Goal: Task Accomplishment & Management: Use online tool/utility

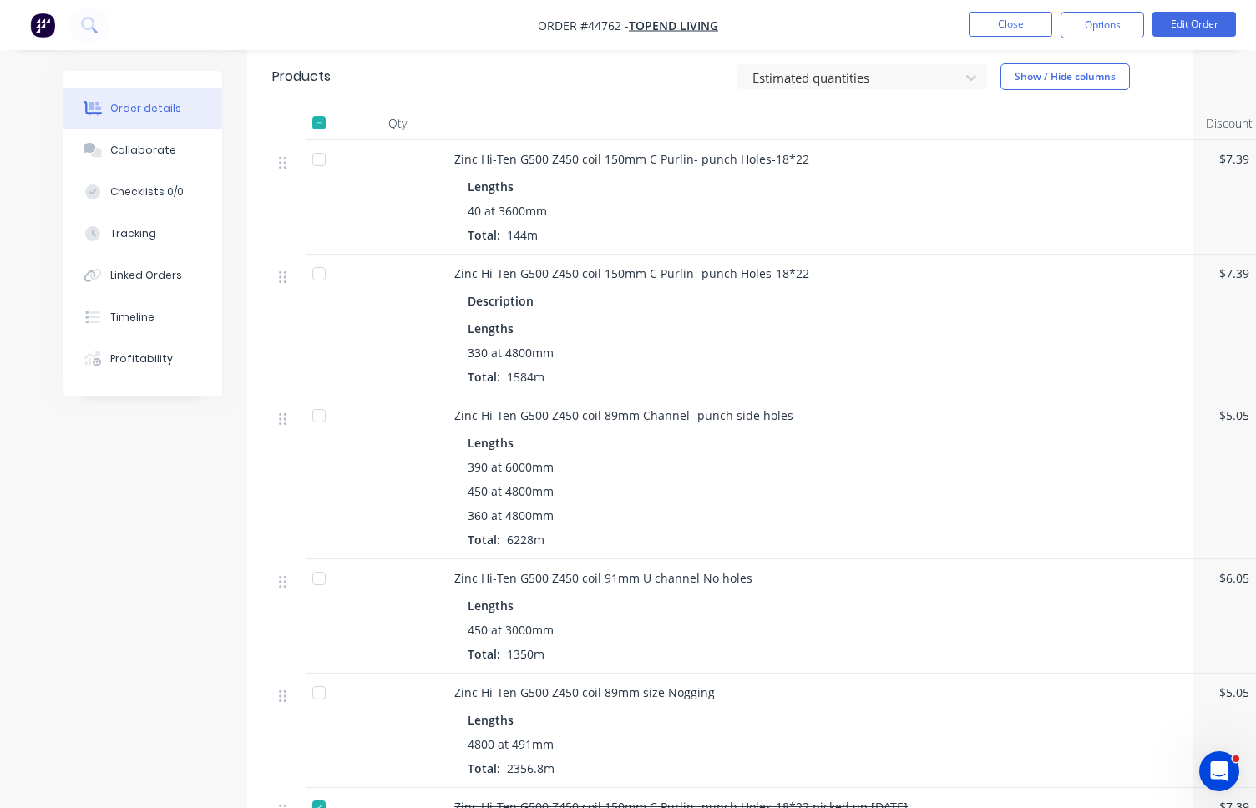
click at [1029, 29] on button "Close" at bounding box center [1011, 24] width 84 height 25
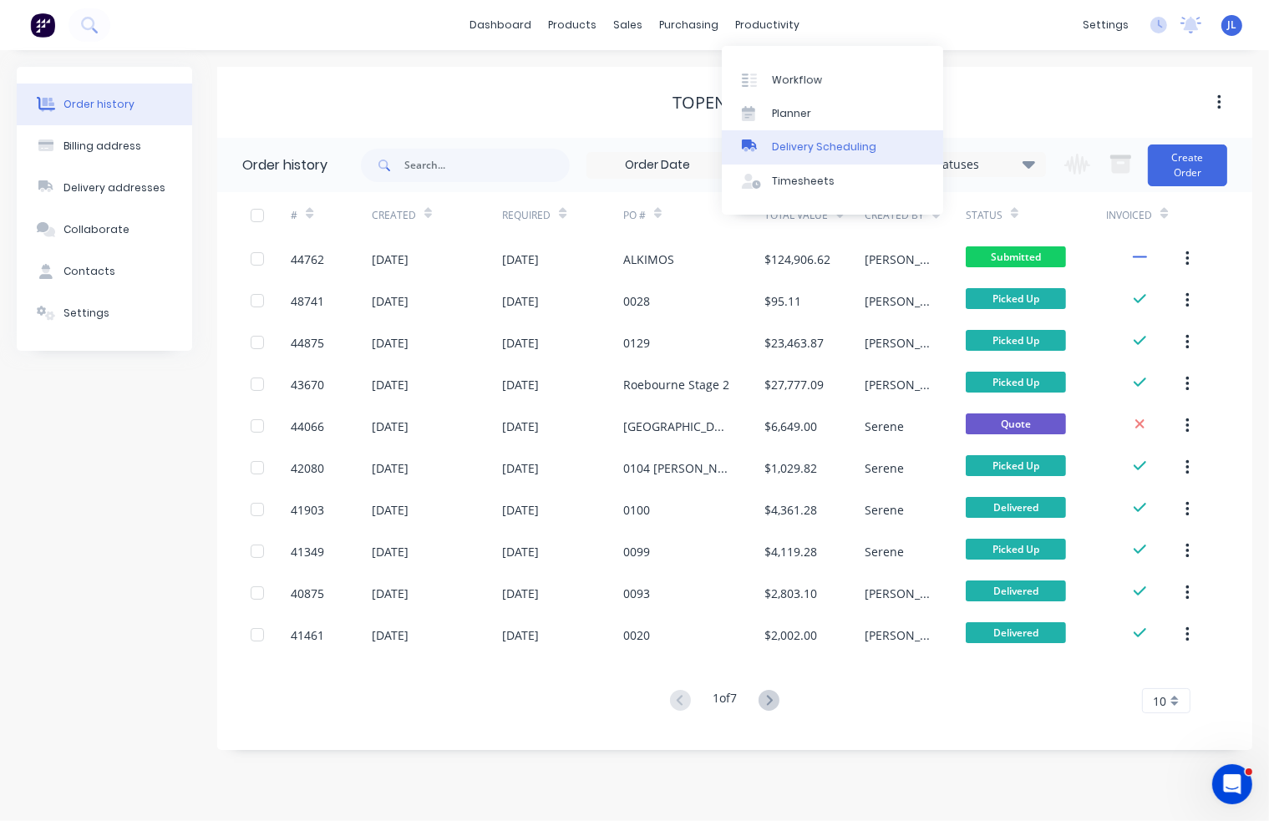
click at [805, 150] on div "Delivery Scheduling" at bounding box center [824, 146] width 104 height 15
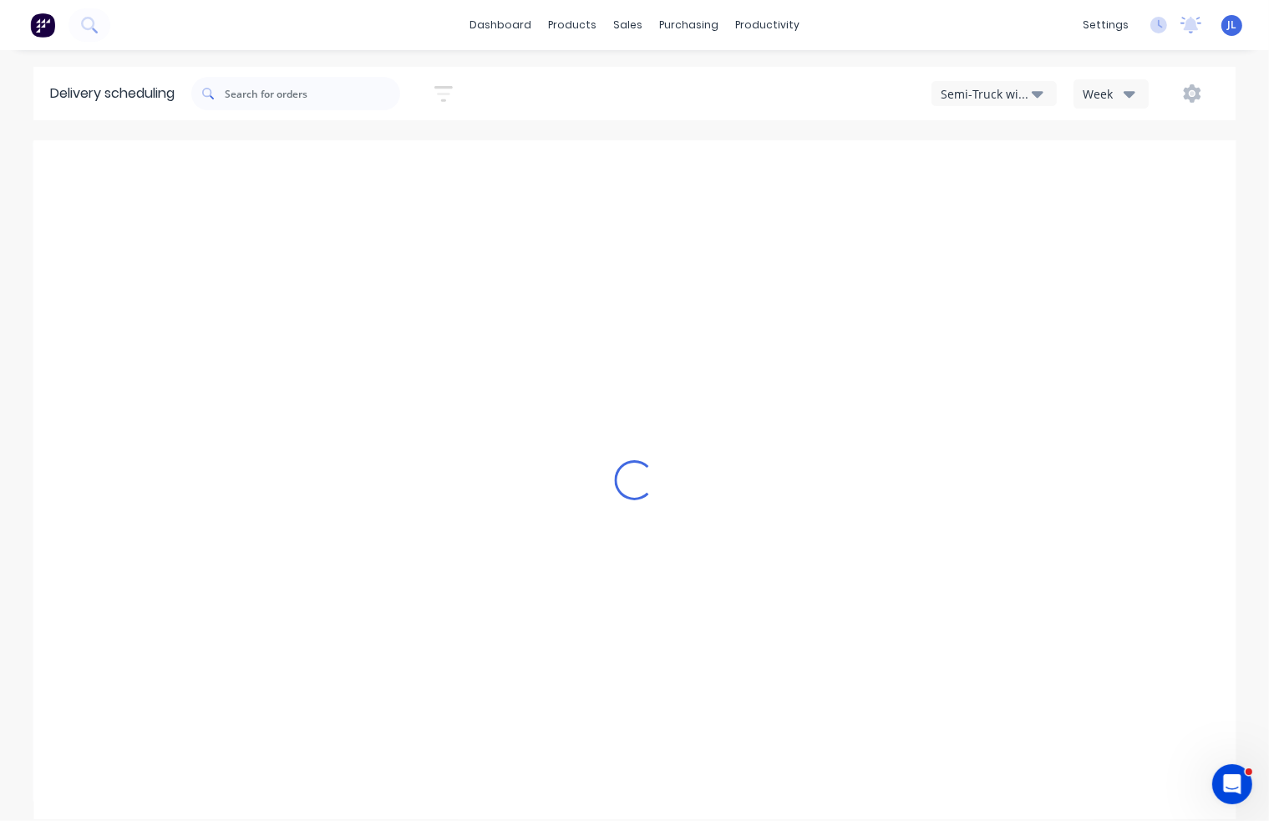
click at [1032, 99] on icon "button" at bounding box center [1037, 93] width 12 height 18
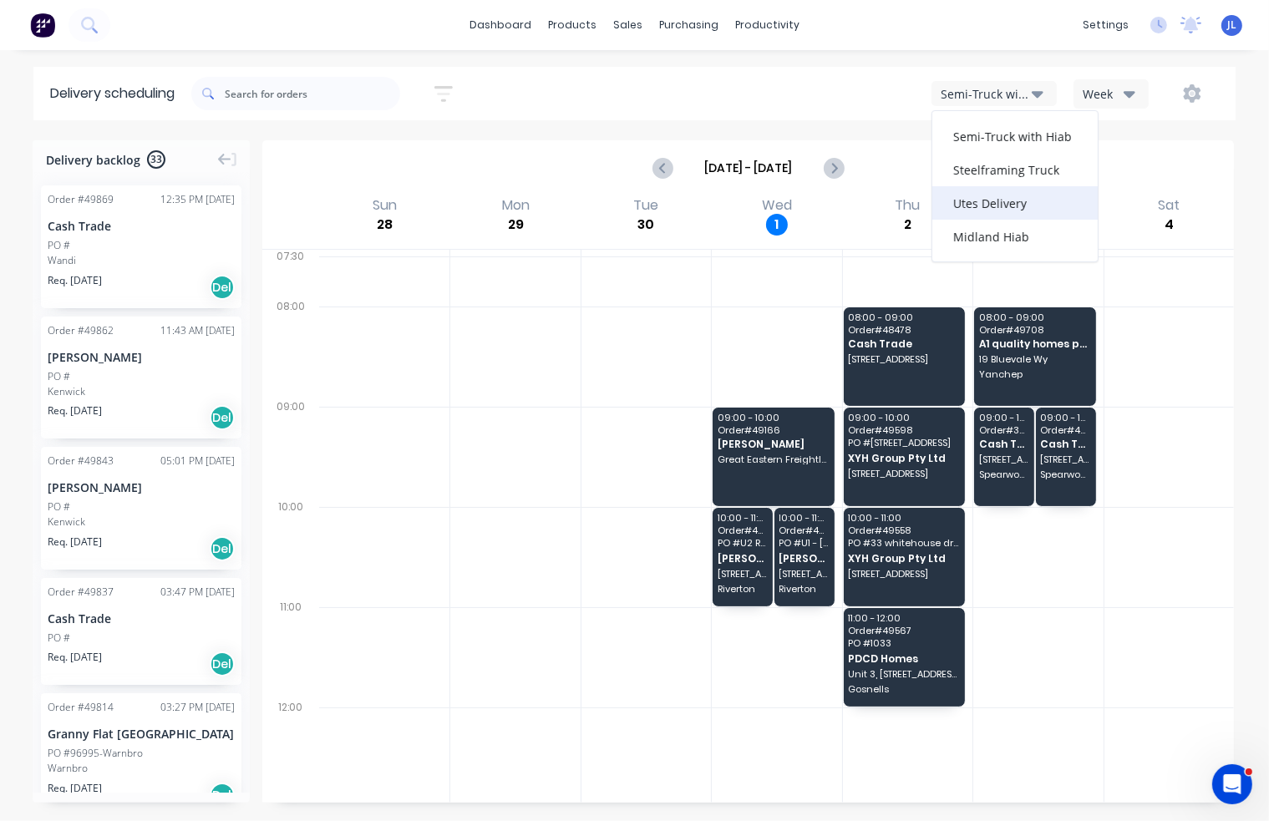
click at [1009, 202] on div "Utes Delivery" at bounding box center [1014, 202] width 165 height 33
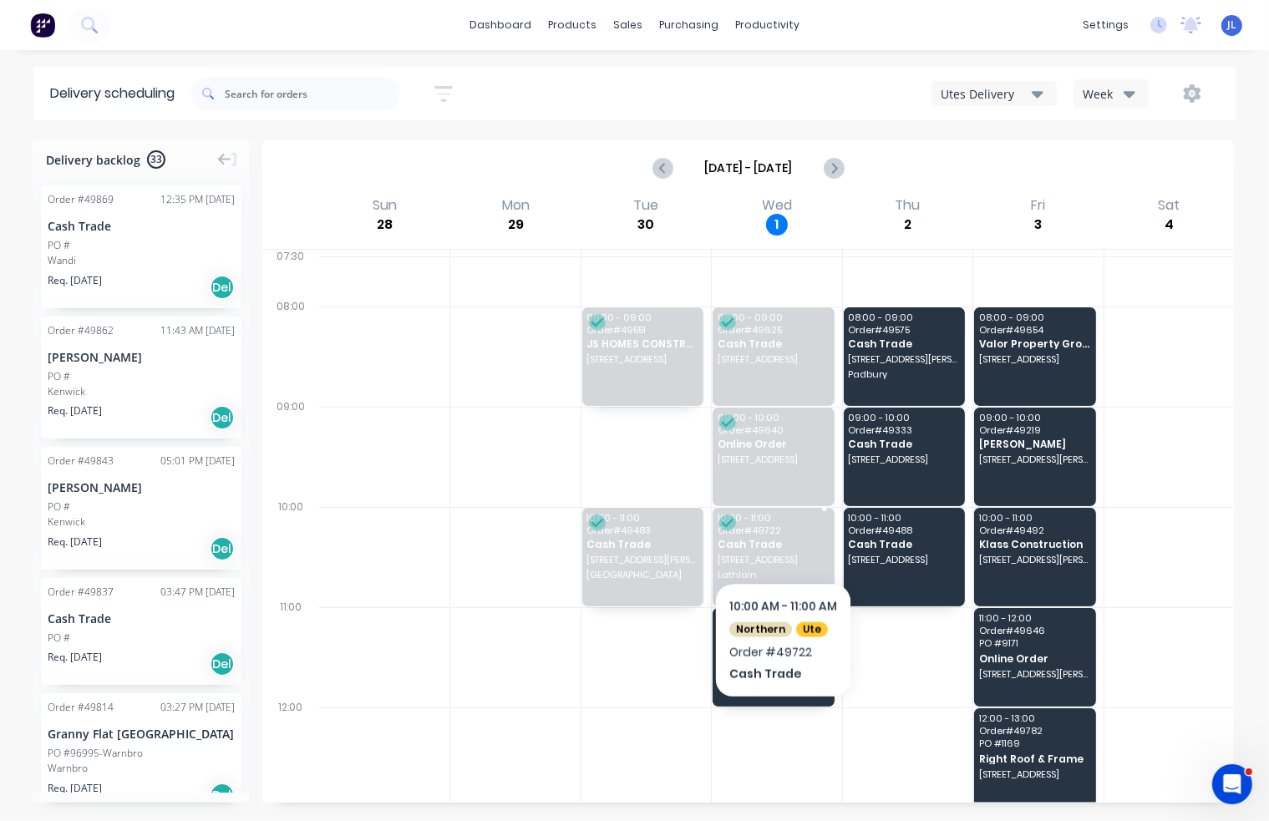
click at [782, 539] on span "Cash Trade" at bounding box center [772, 544] width 111 height 11
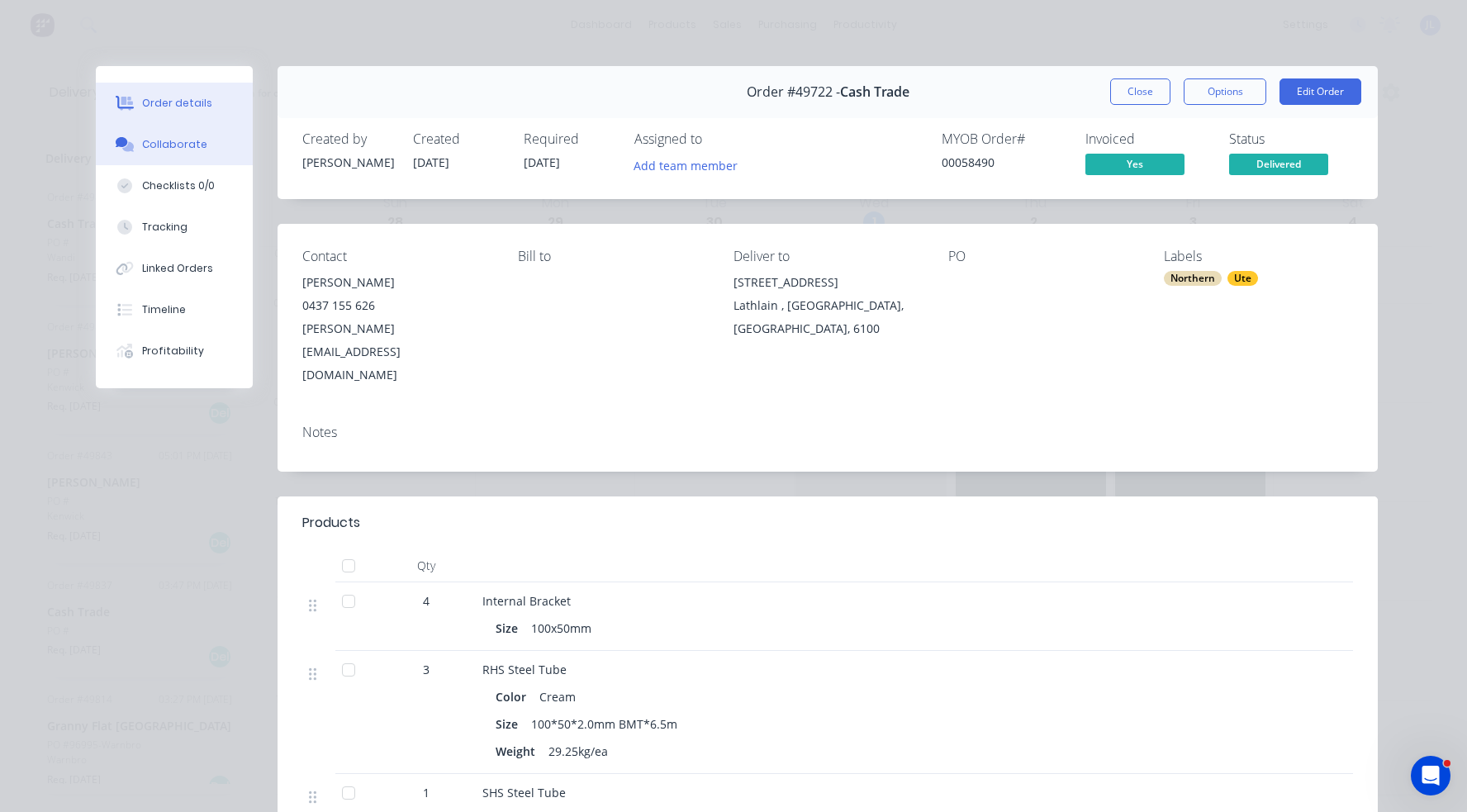
click at [178, 151] on div "Collaborate" at bounding box center [175, 144] width 65 height 15
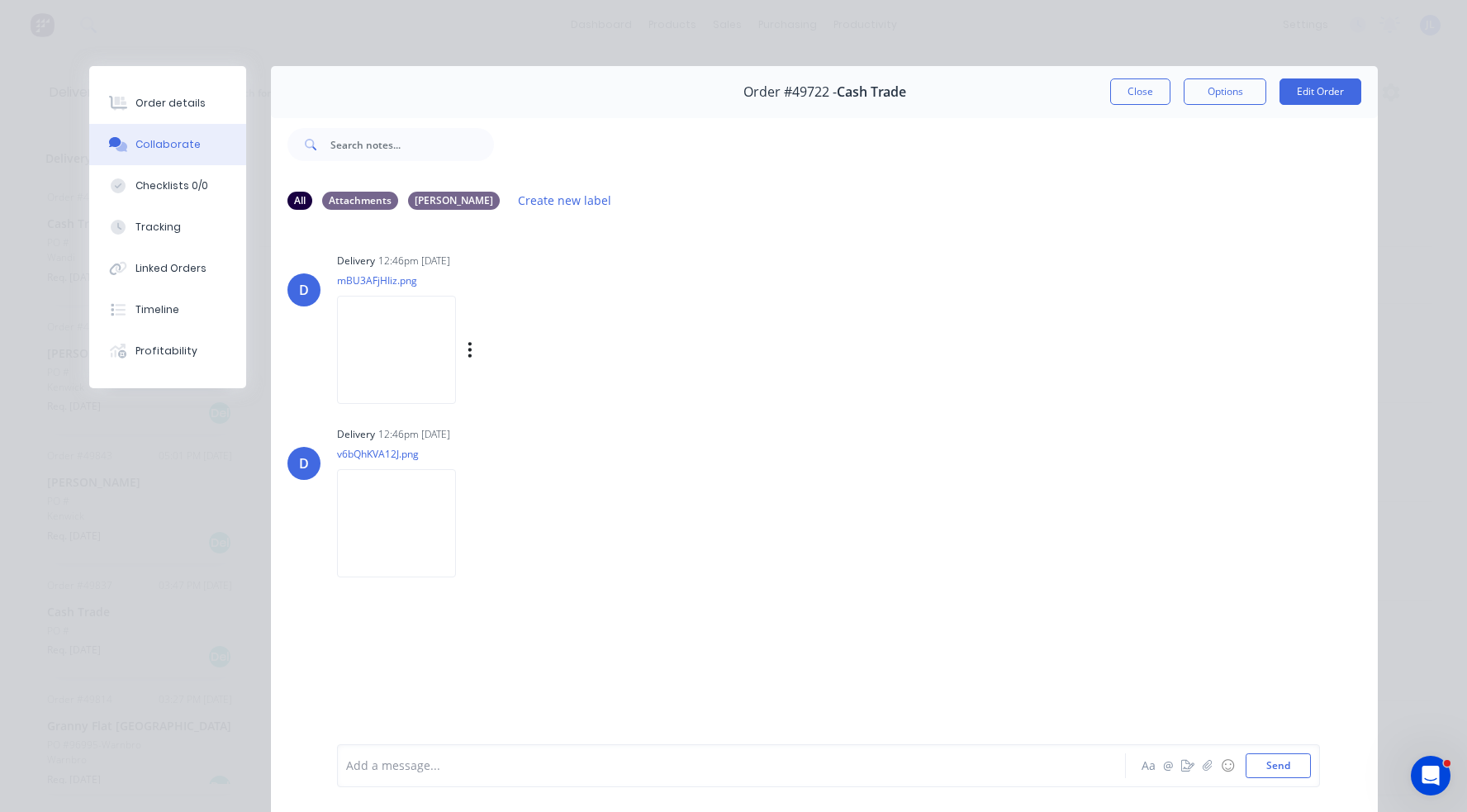
click at [394, 349] on img at bounding box center [397, 349] width 119 height 108
click at [203, 107] on button "Order details" at bounding box center [167, 104] width 157 height 42
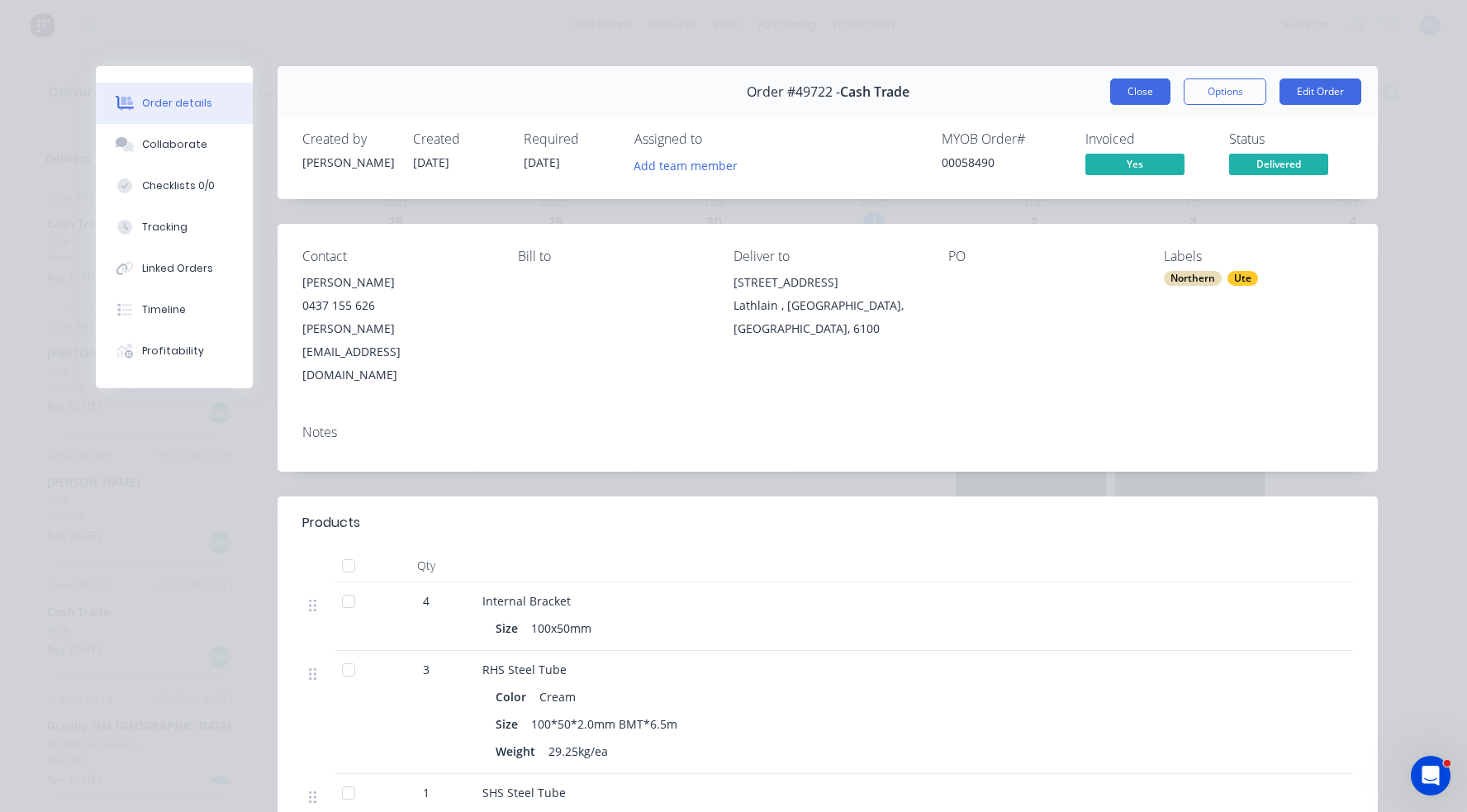
click at [1150, 96] on button "Close" at bounding box center [1140, 91] width 60 height 27
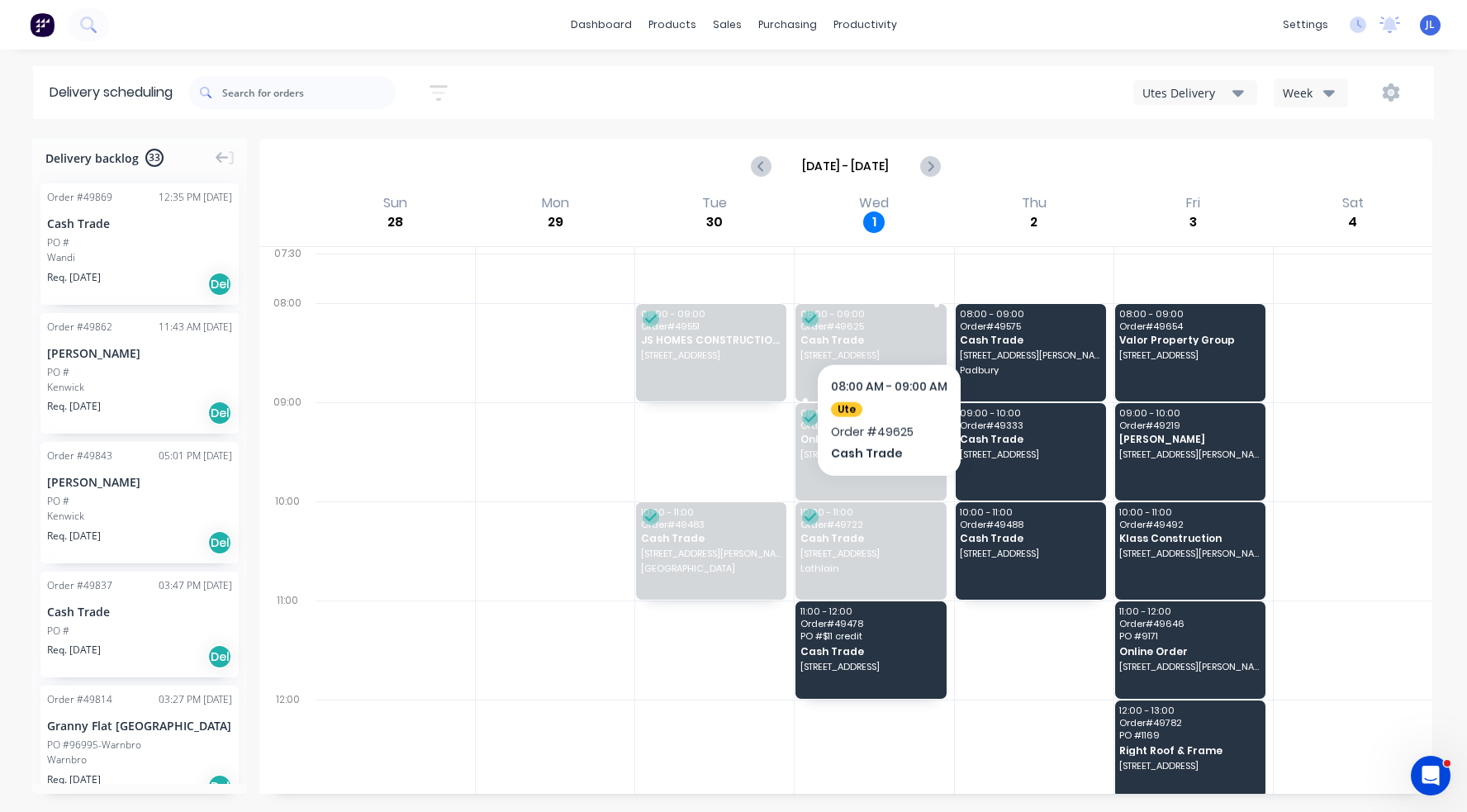
click at [889, 319] on div "08:00 - 09:00 Order # 49625 Cash Trade [STREET_ADDRESS]" at bounding box center [871, 352] width 150 height 98
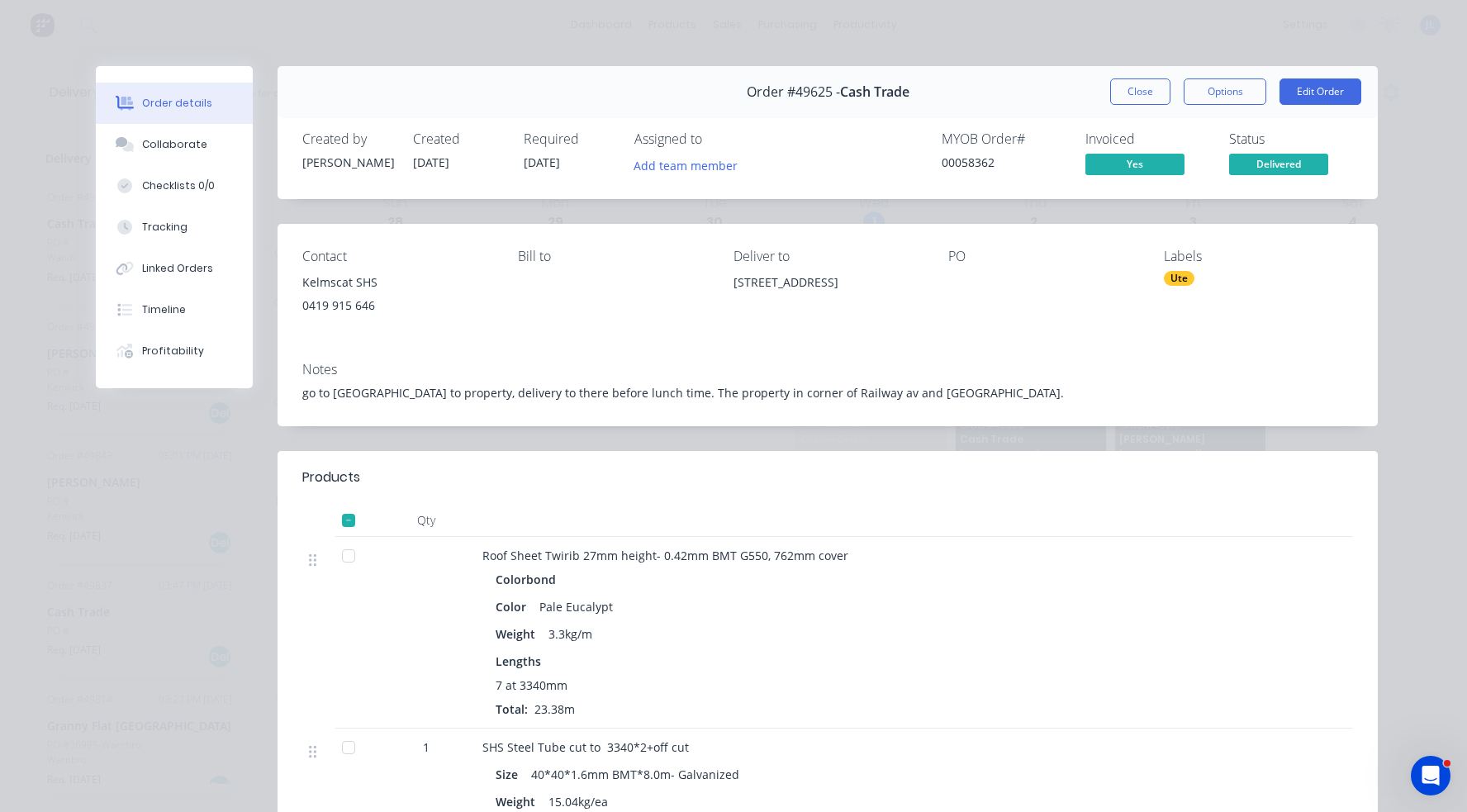
scroll to position [83, 0]
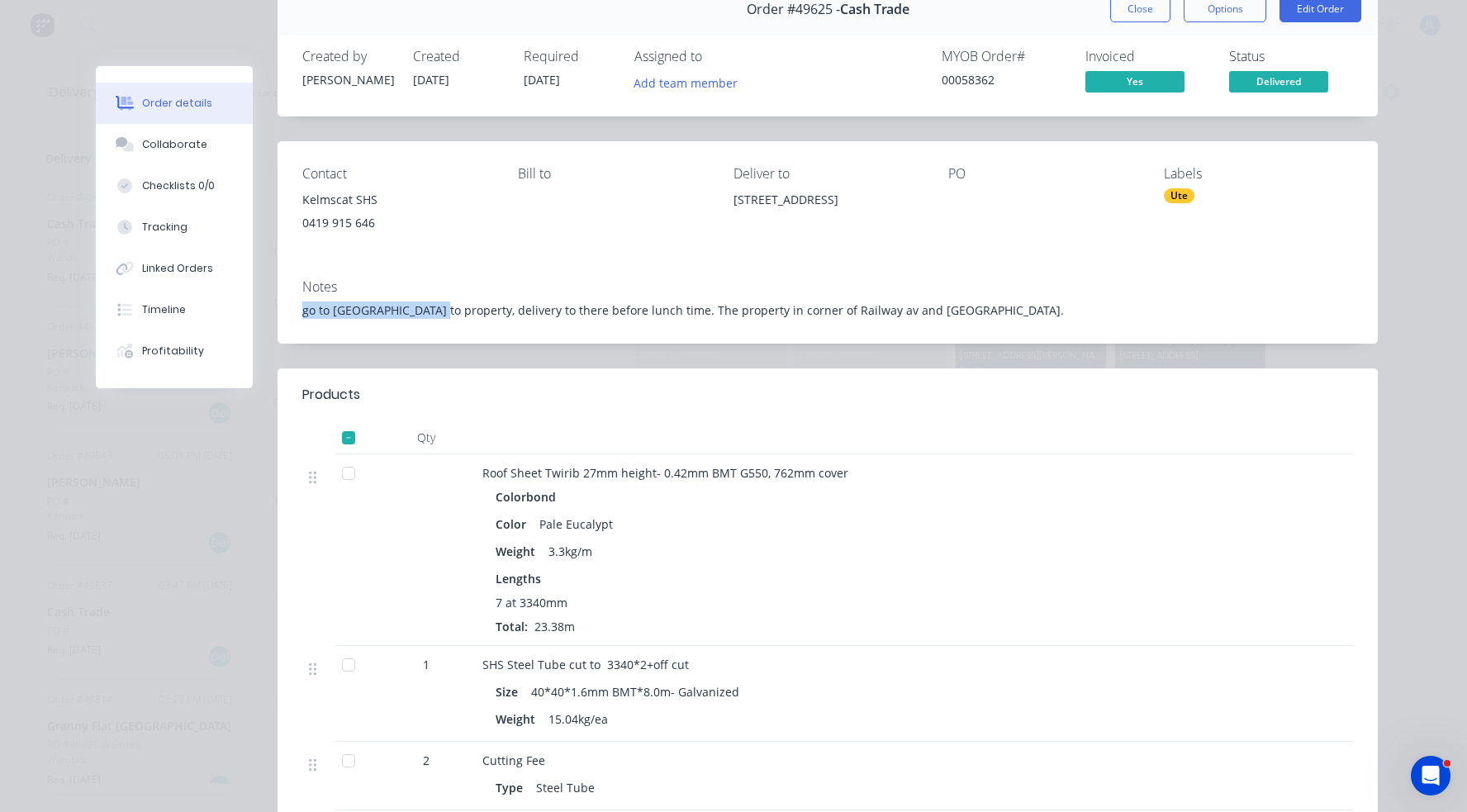
drag, startPoint x: 433, startPoint y: 310, endPoint x: 858, endPoint y: 288, distance: 425.6
click at [835, 289] on div "Notes go to [GEOGRAPHIC_DATA] to property, delivery to there before lunch time.…" at bounding box center [828, 305] width 1100 height 78
click at [158, 314] on div "Timeline" at bounding box center [164, 310] width 44 height 15
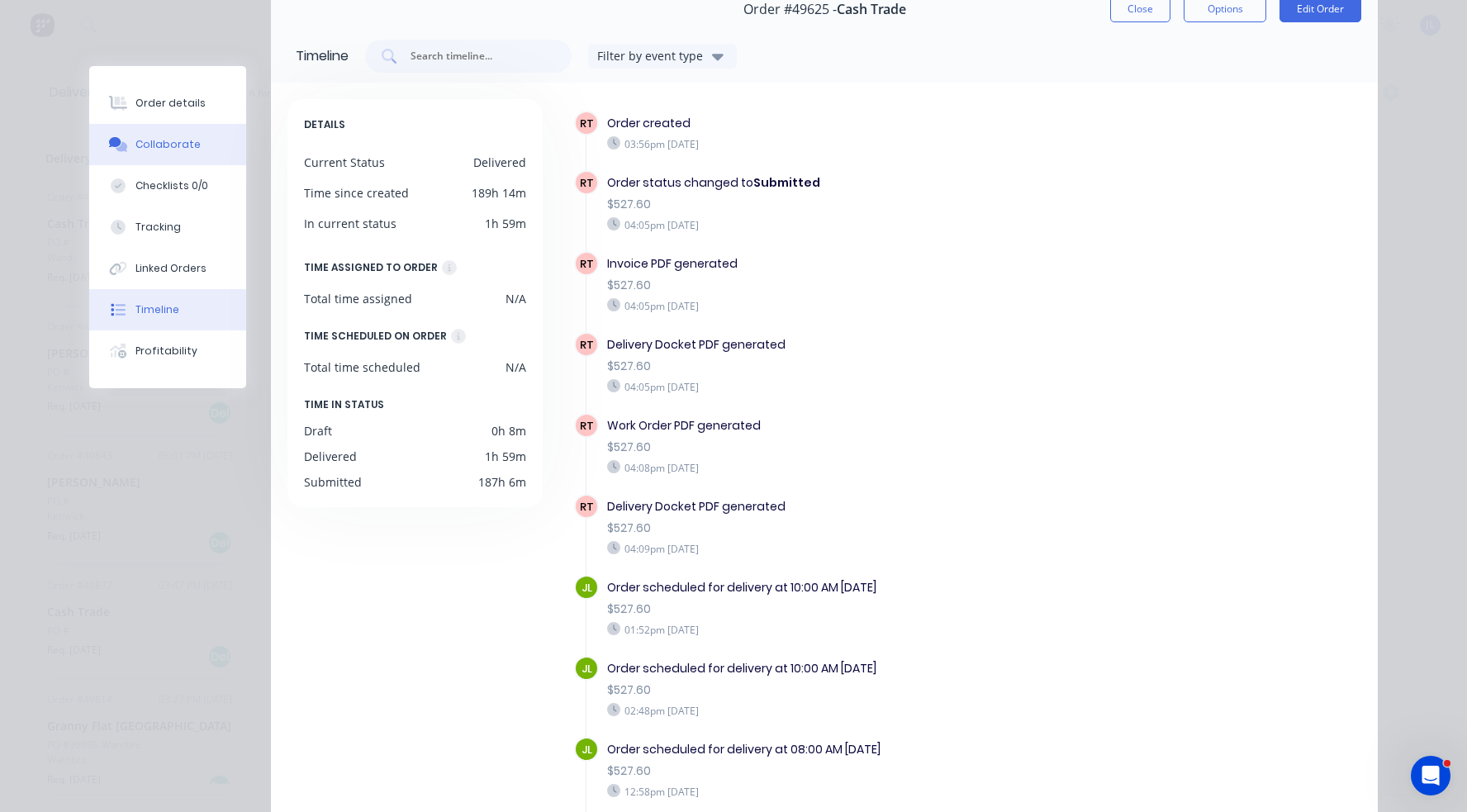
click at [165, 146] on div "Collaborate" at bounding box center [168, 144] width 65 height 15
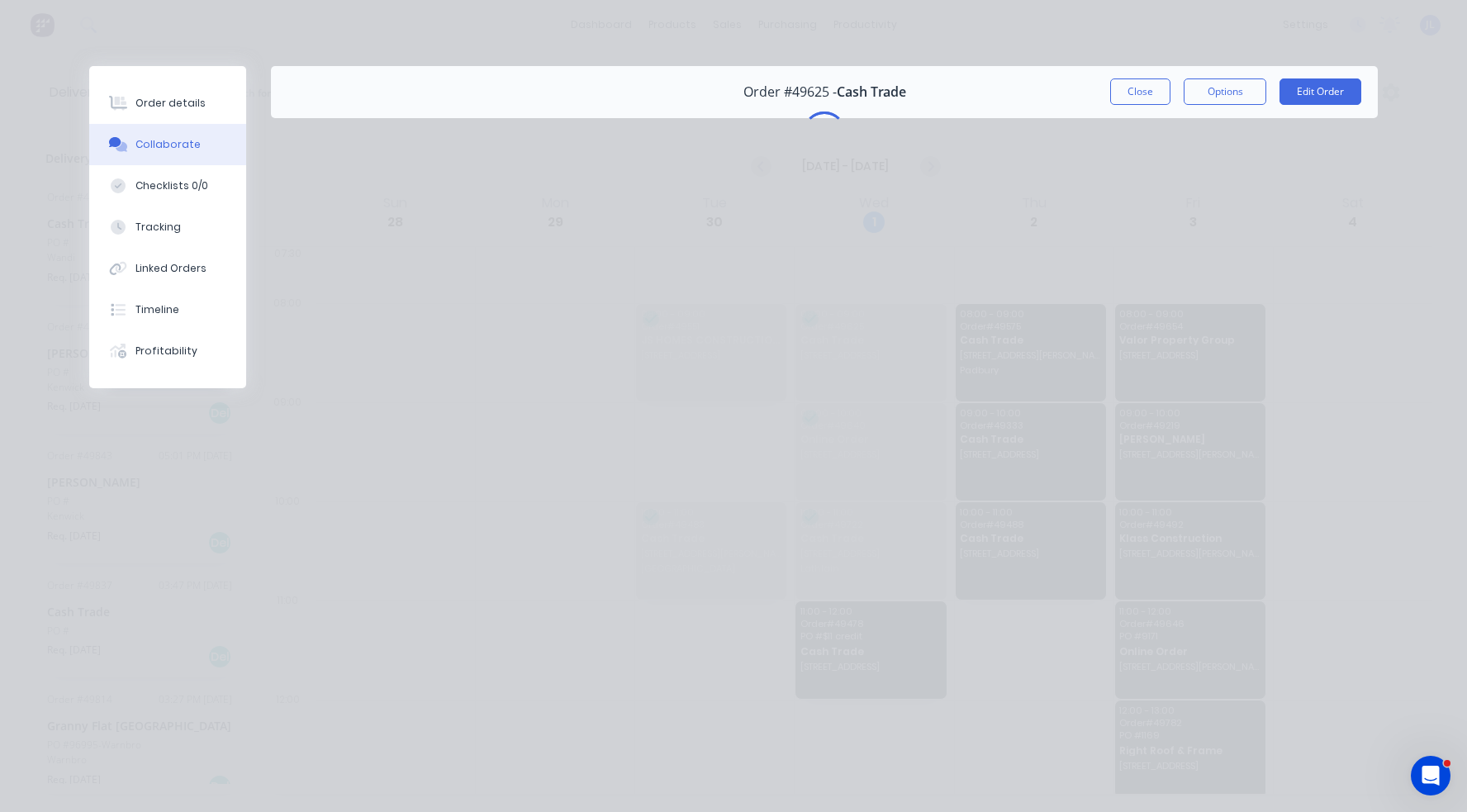
scroll to position [0, 0]
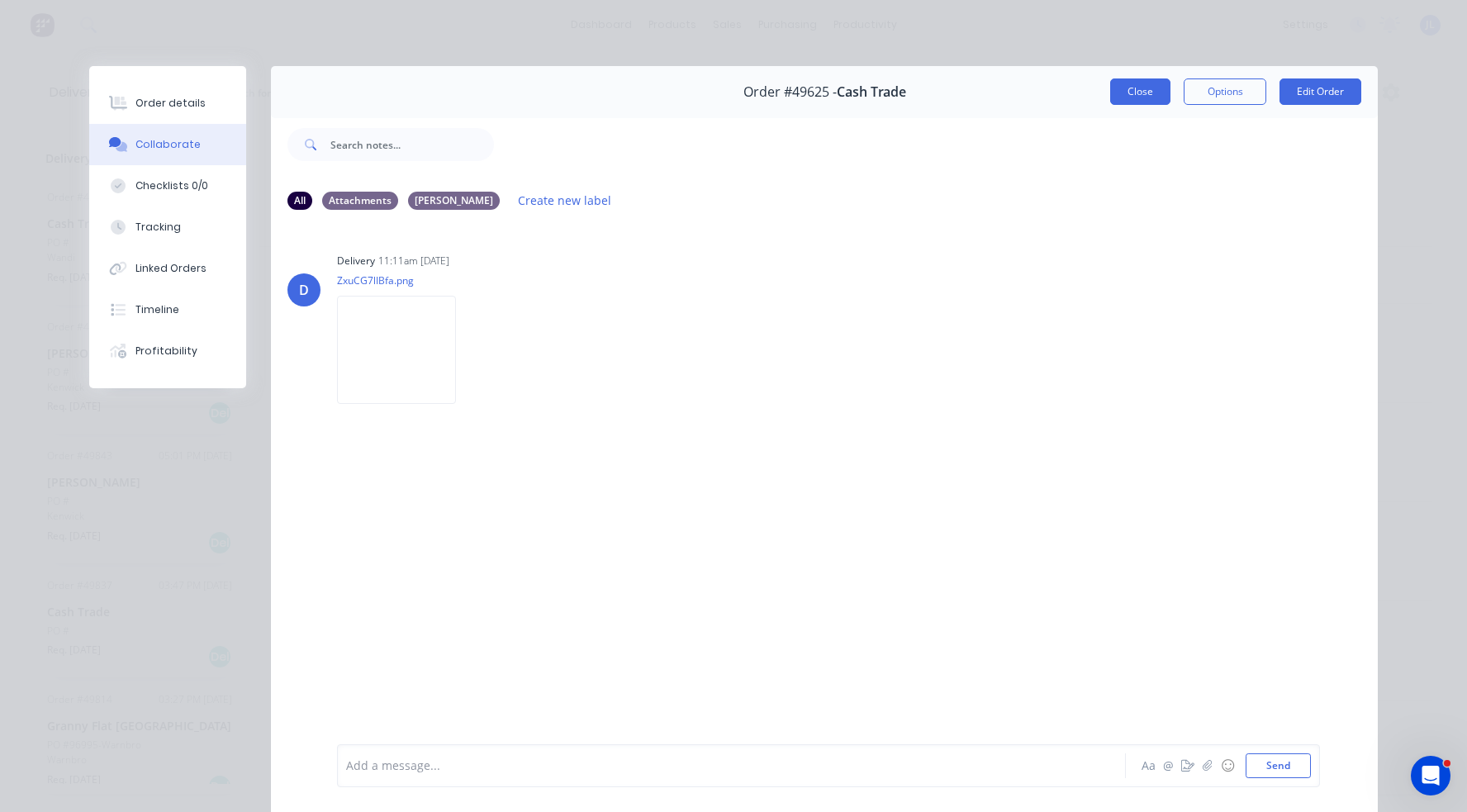
click at [1142, 93] on button "Close" at bounding box center [1140, 91] width 60 height 27
